Goal: Find specific page/section: Find specific page/section

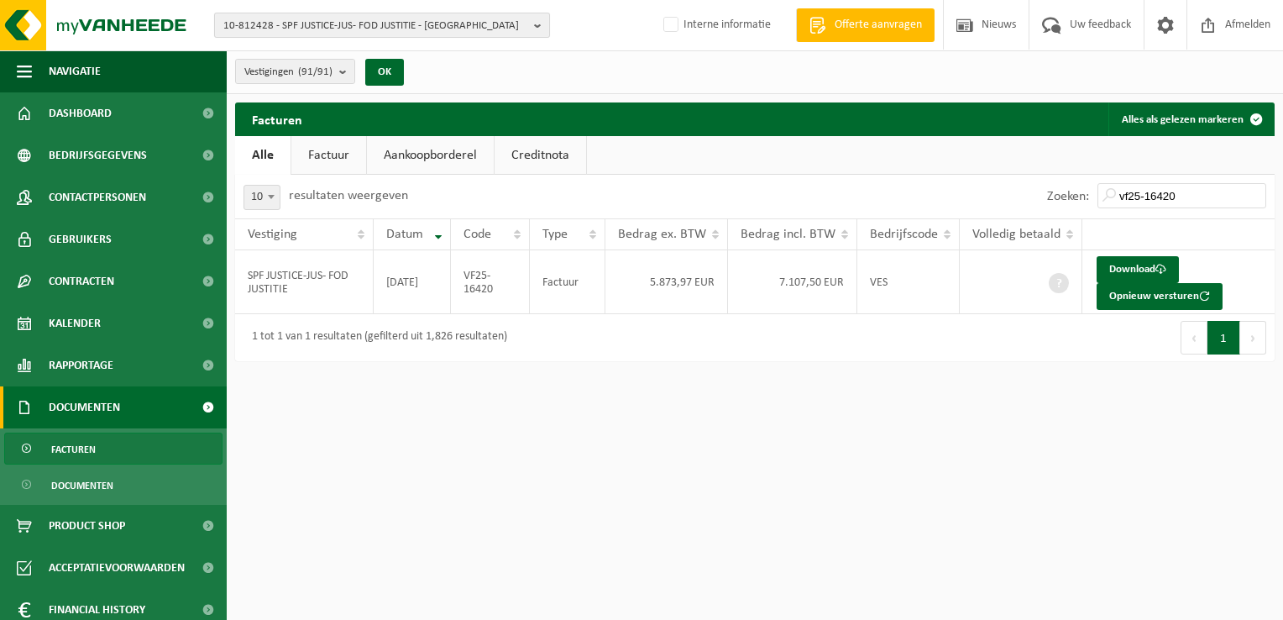
click at [264, 27] on span "10-812428 - SPF JUSTICE-JUS- FOD JUSTITIE - BRUXELLES" at bounding box center [375, 25] width 304 height 25
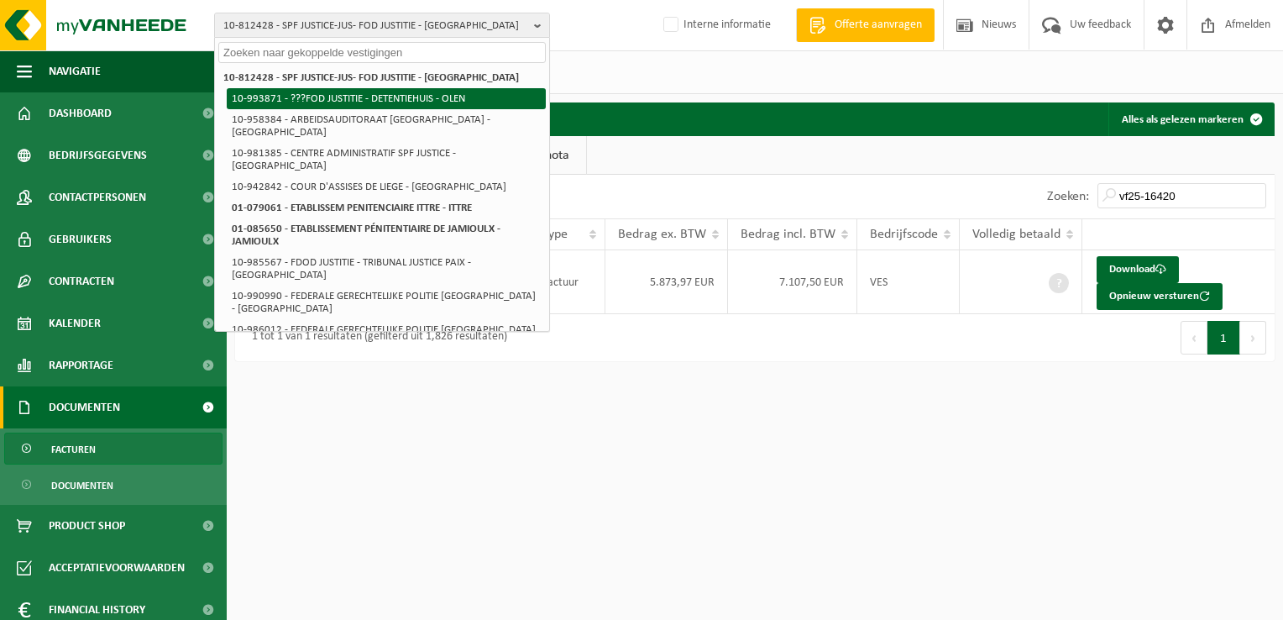
paste input "10-902389"
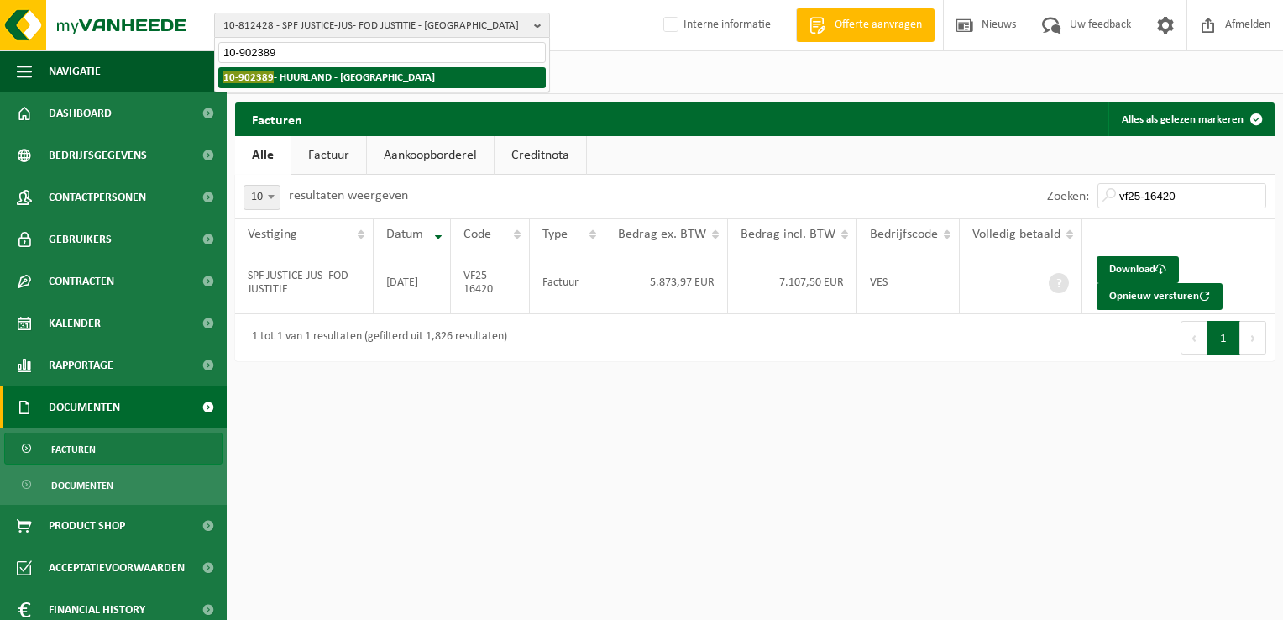
type input "10-902389"
click at [320, 75] on strong "10-902389 - HUURLAND - NAZARETH" at bounding box center [329, 77] width 212 height 13
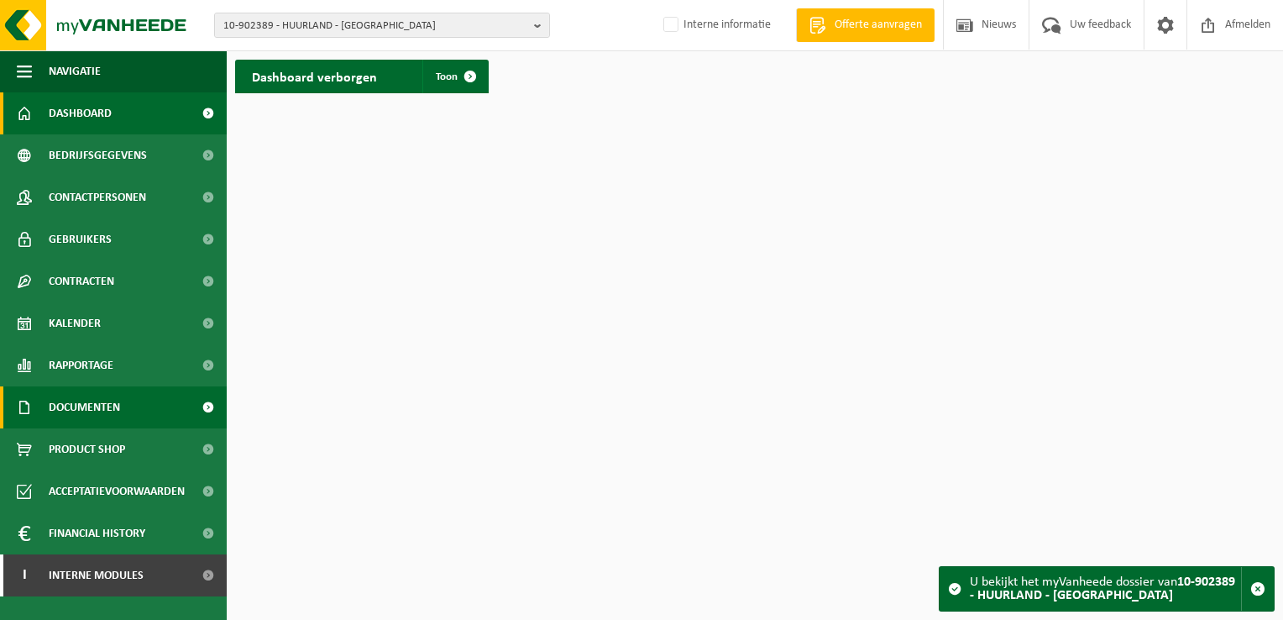
click at [112, 401] on span "Documenten" at bounding box center [84, 407] width 71 height 42
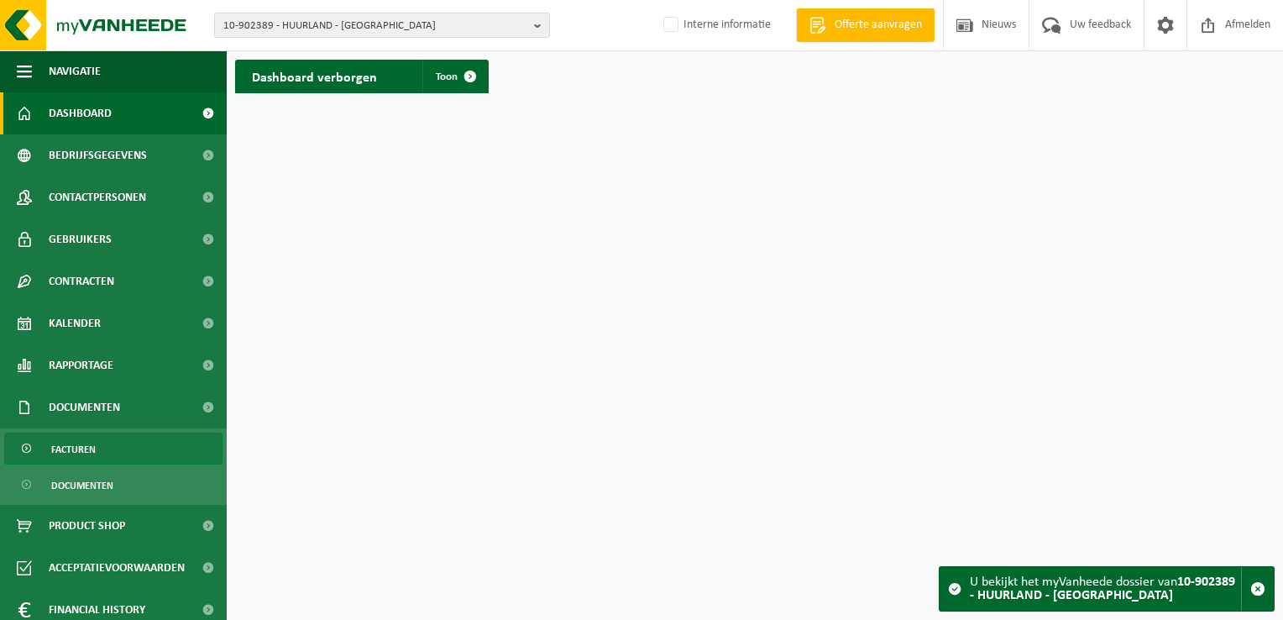
click at [119, 447] on link "Facturen" at bounding box center [113, 448] width 218 height 32
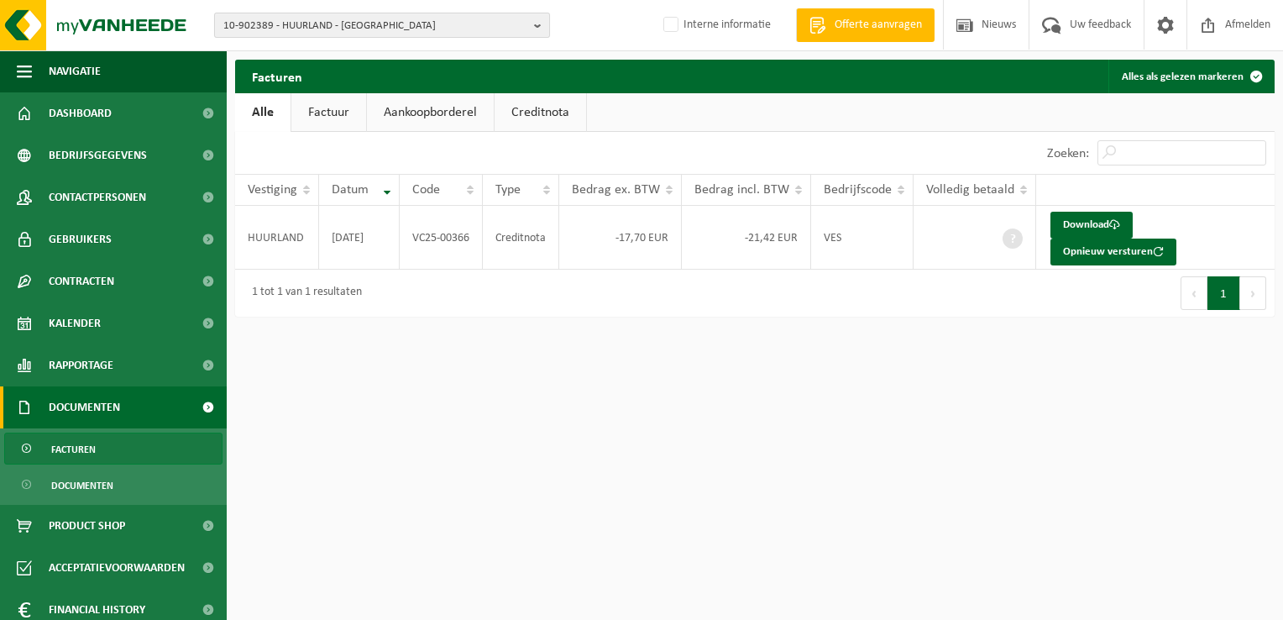
click at [267, 18] on span "10-902389 - HUURLAND - NAZARETH" at bounding box center [375, 25] width 304 height 25
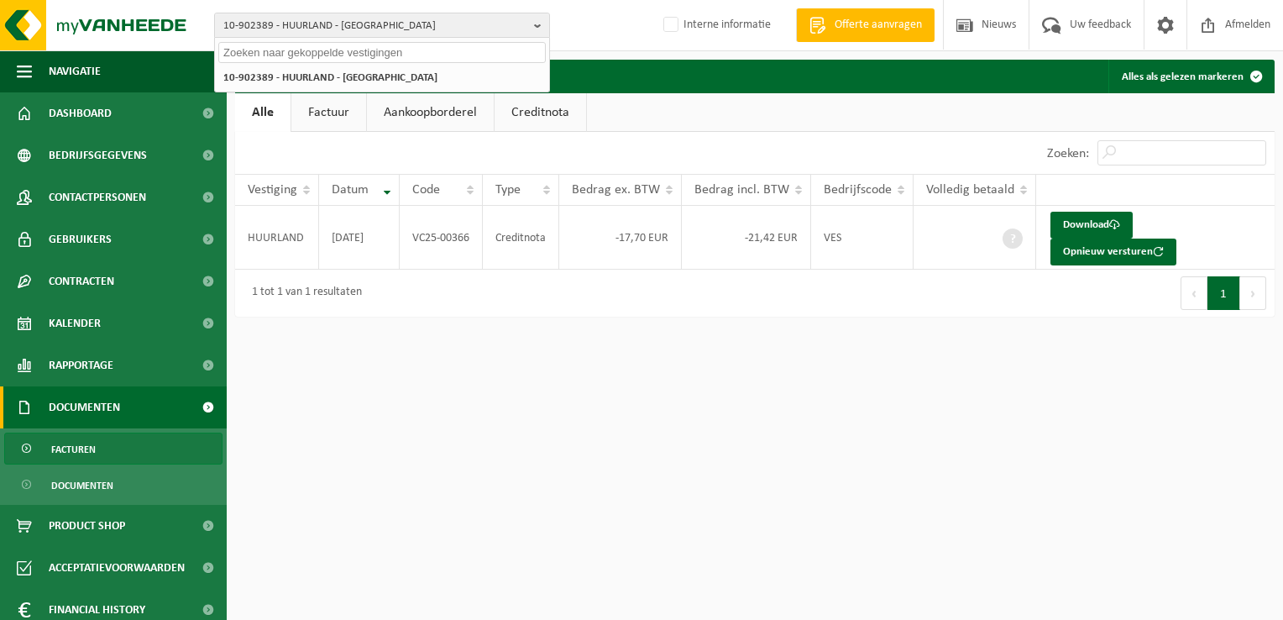
click at [275, 49] on input "text" at bounding box center [381, 52] width 327 height 21
paste input "10-948544"
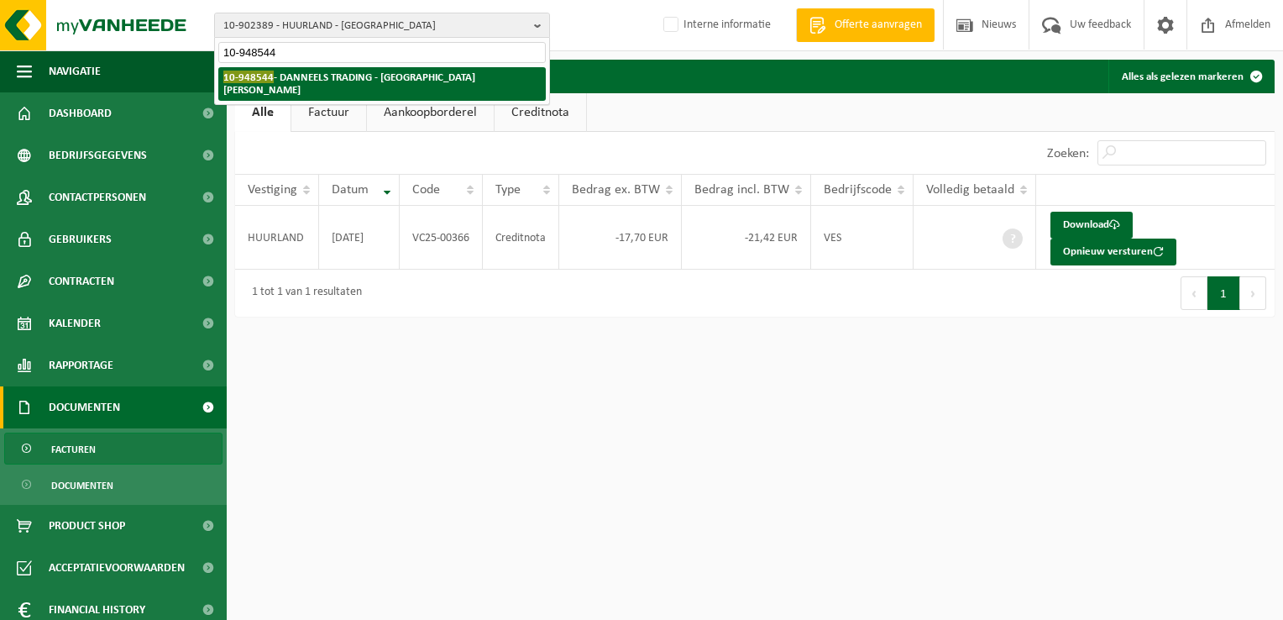
type input "10-948544"
click at [289, 82] on strong "10-948544 - DANNEELS TRADING - SINT-MICHIELS" at bounding box center [349, 83] width 252 height 25
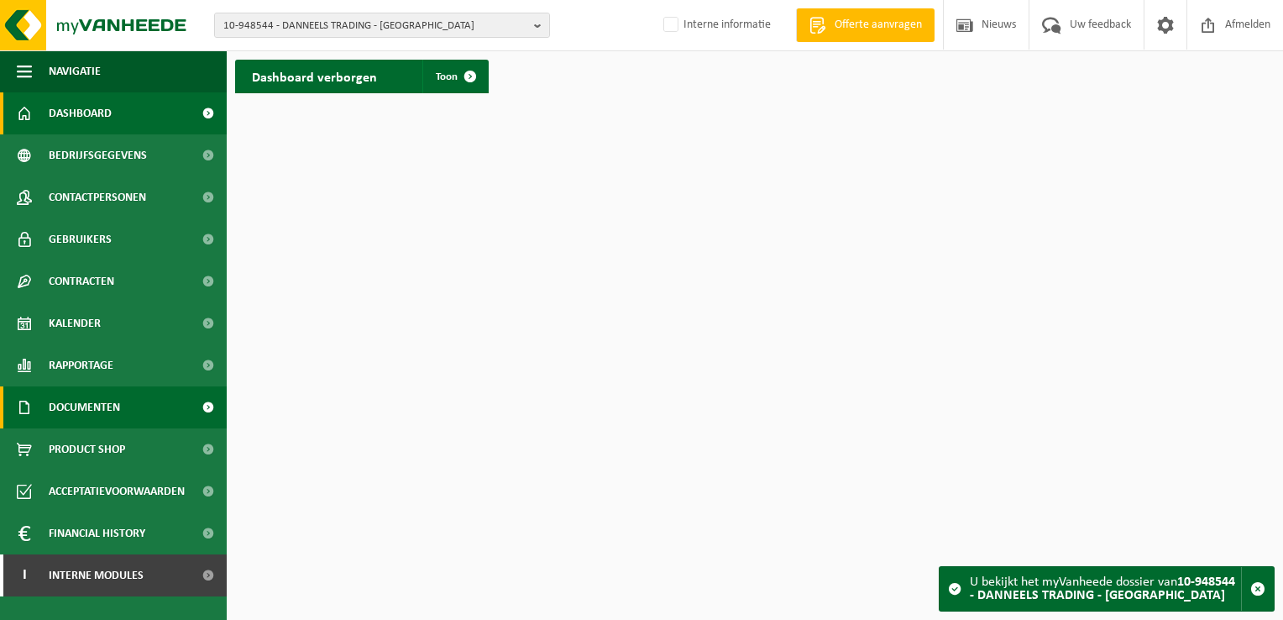
click at [88, 408] on span "Documenten" at bounding box center [84, 407] width 71 height 42
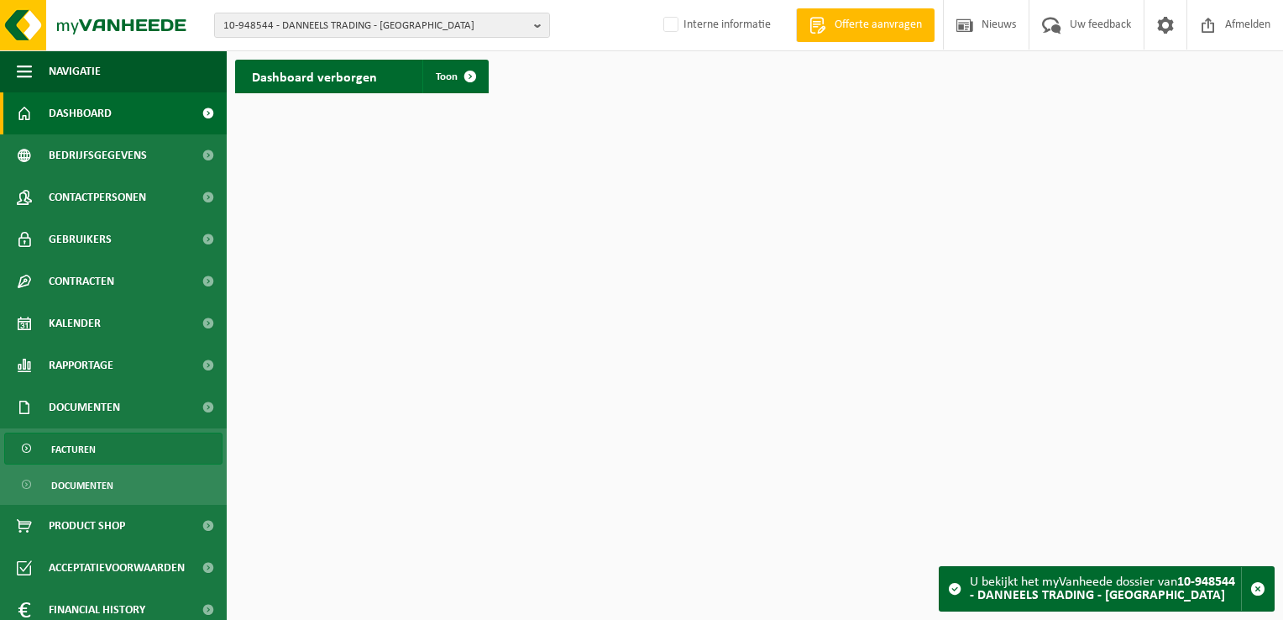
click at [94, 453] on span "Facturen" at bounding box center [73, 449] width 44 height 32
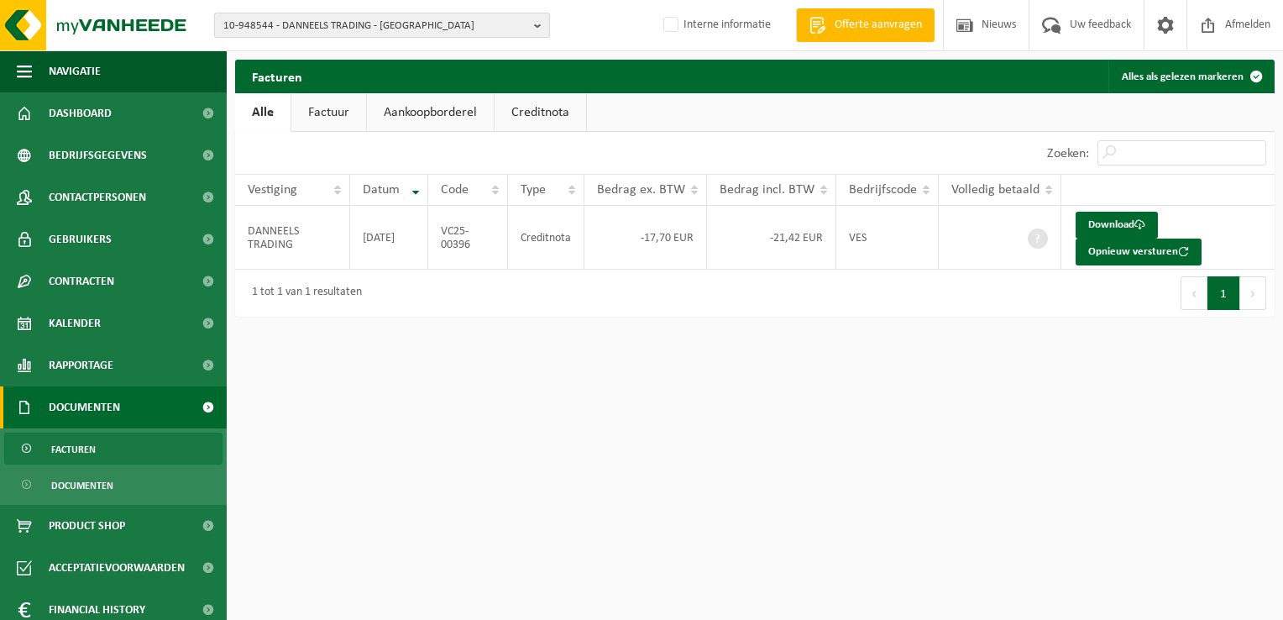
click at [302, 29] on span "10-948544 - DANNEELS TRADING - [GEOGRAPHIC_DATA]" at bounding box center [375, 25] width 304 height 25
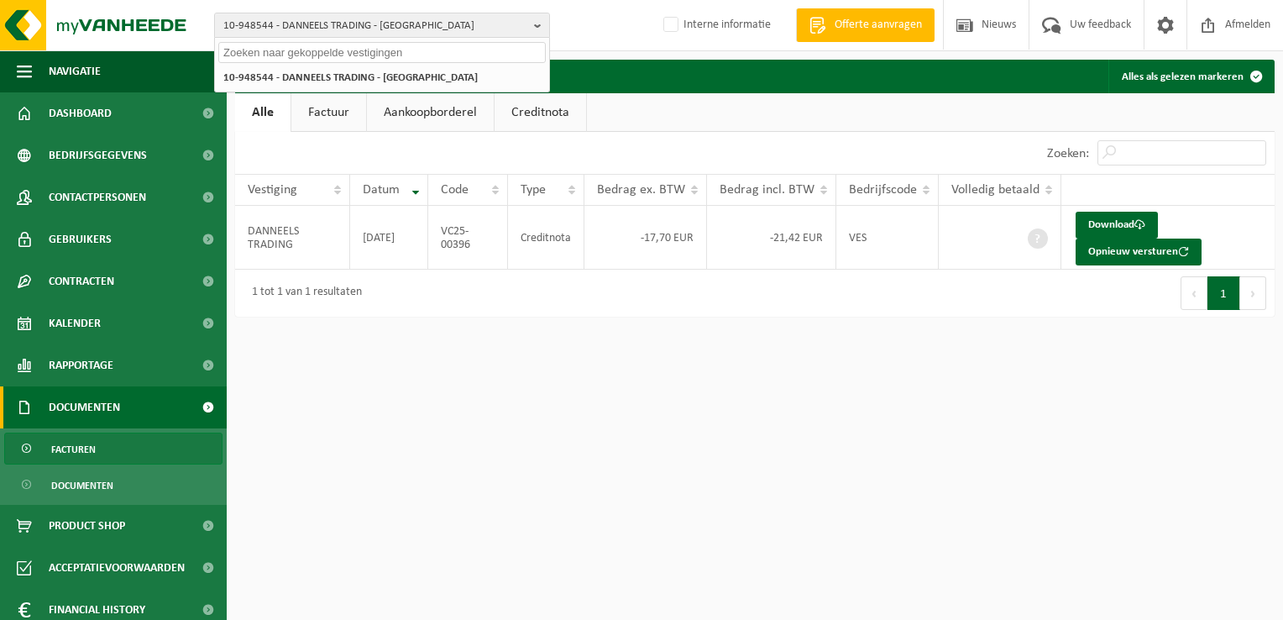
paste input "10-915142"
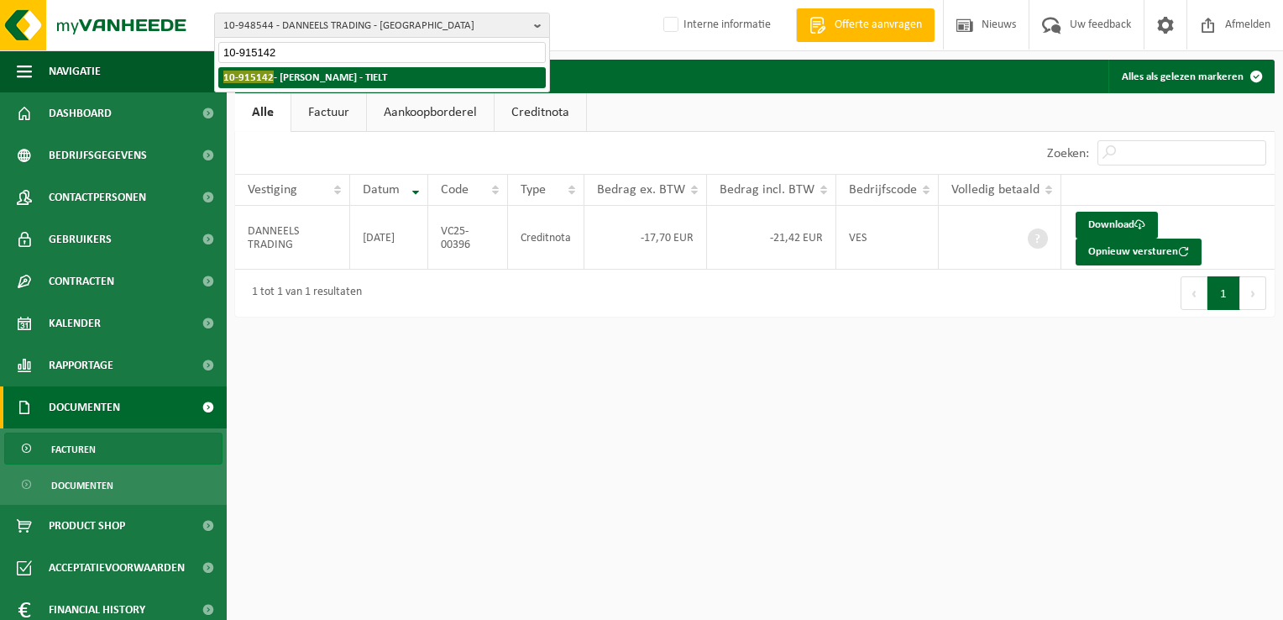
type input "10-915142"
click at [316, 76] on strong "10-915142 - [PERSON_NAME] - TIELT" at bounding box center [305, 77] width 164 height 13
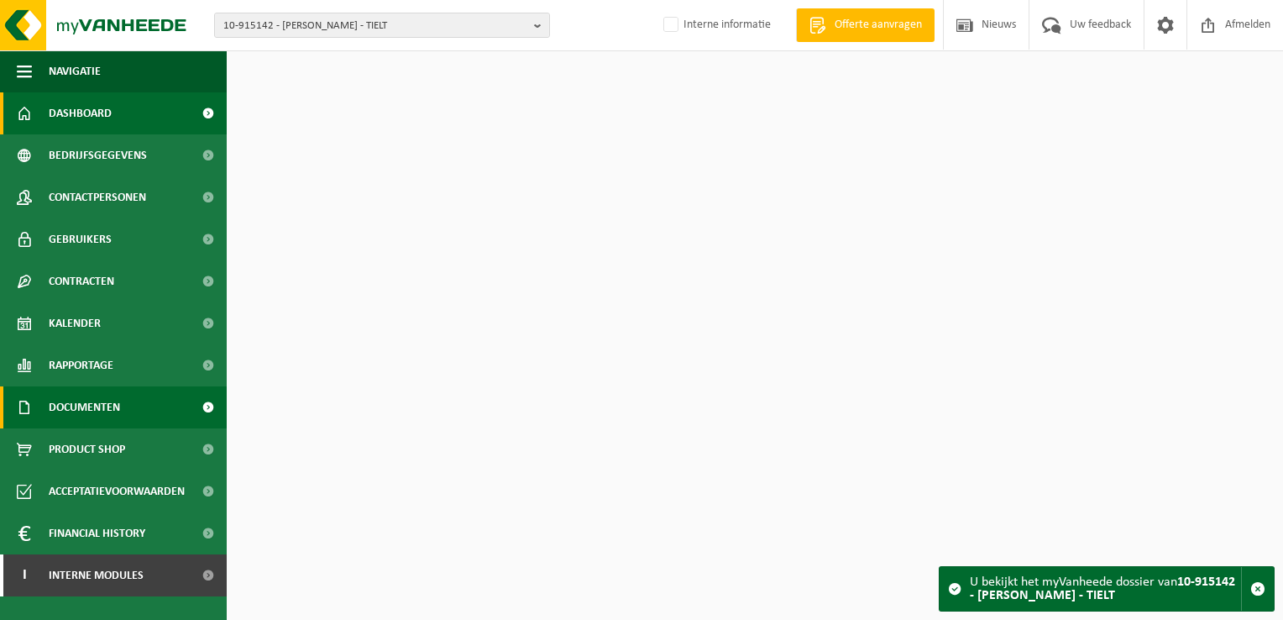
click at [118, 405] on span "Documenten" at bounding box center [84, 407] width 71 height 42
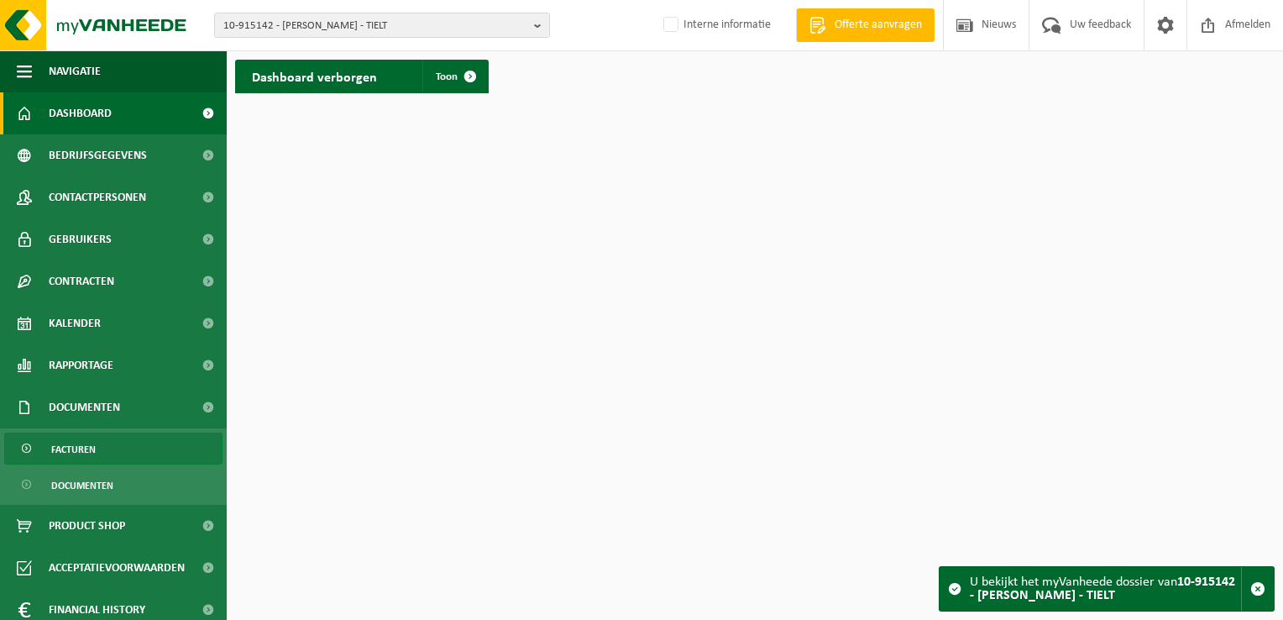
click at [131, 448] on link "Facturen" at bounding box center [113, 448] width 218 height 32
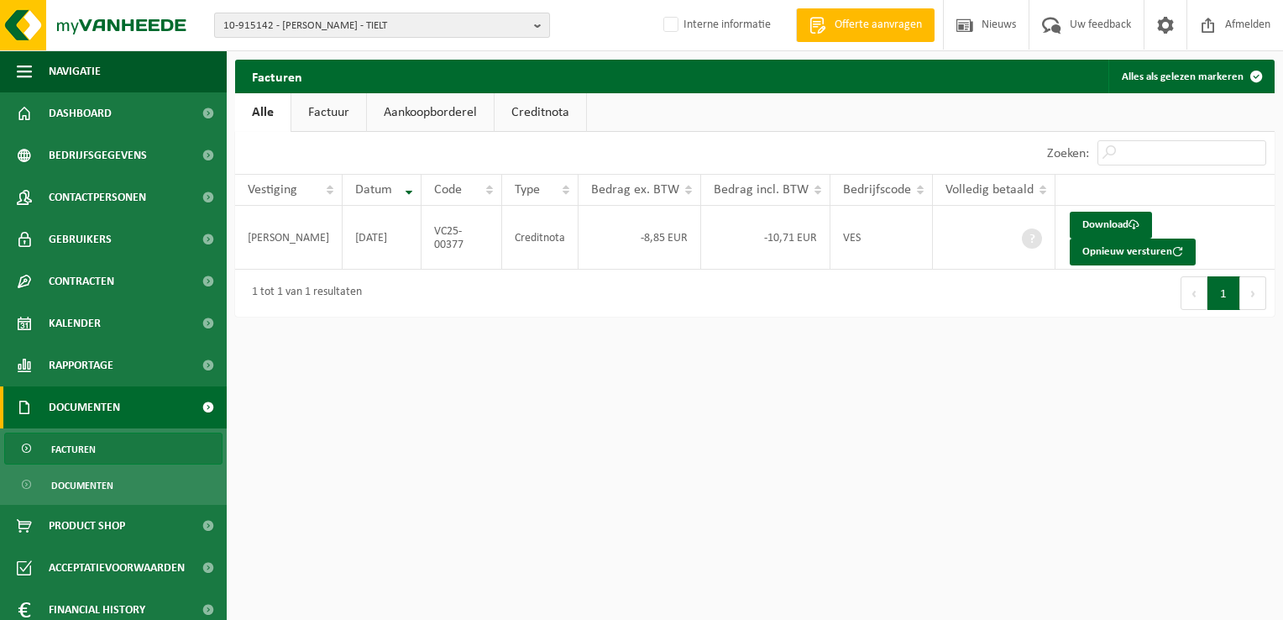
click at [304, 25] on span "10-915142 - [PERSON_NAME] - TIELT" at bounding box center [375, 25] width 304 height 25
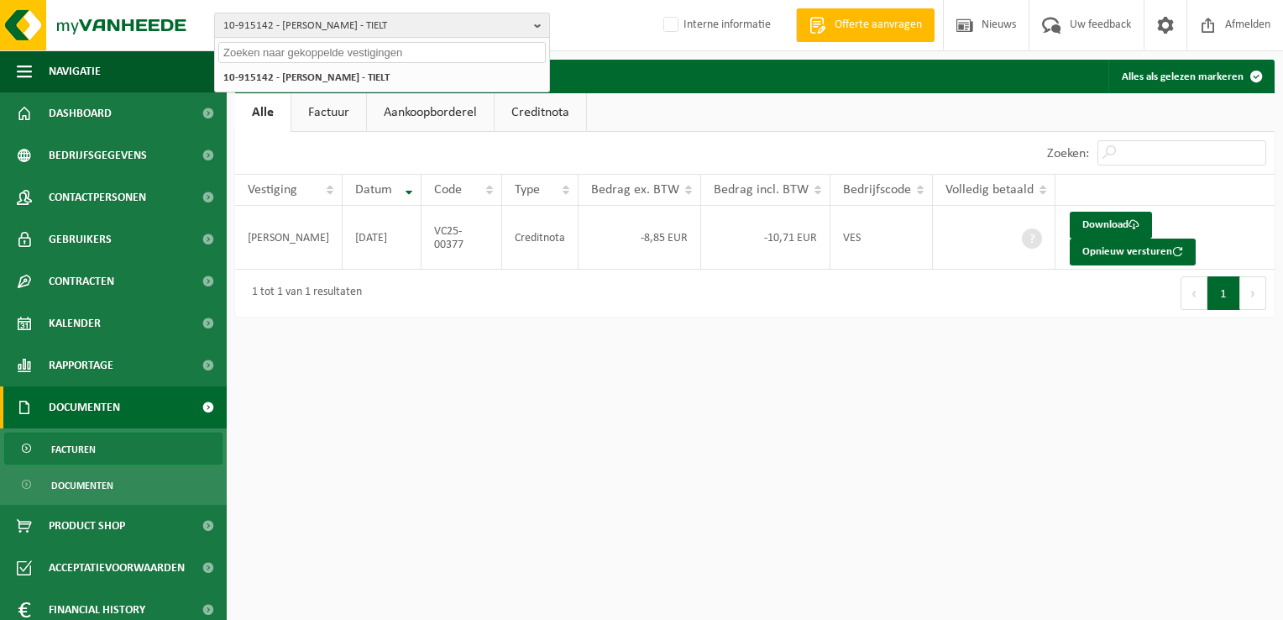
paste input "01-050853"
type input "01-050853"
click at [308, 71] on li "Geen resultaten voor " 01-050853 "." at bounding box center [381, 77] width 327 height 21
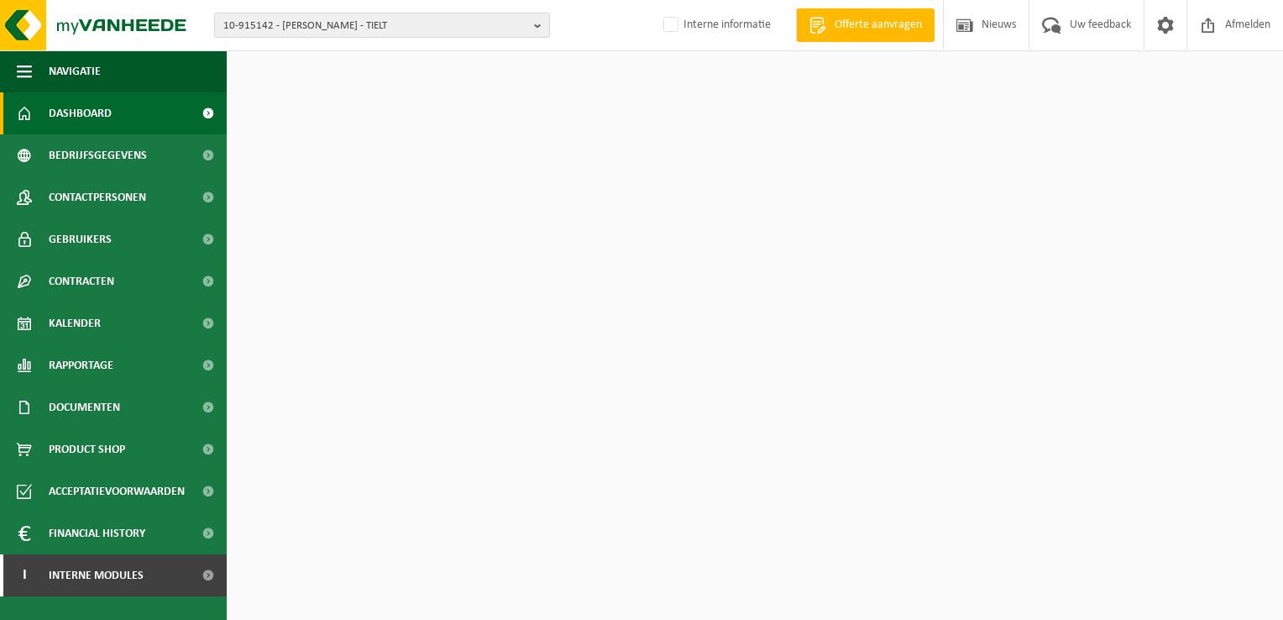
click at [261, 29] on span "10-915142 - [PERSON_NAME] - TIELT" at bounding box center [375, 25] width 304 height 25
